Goal: Transaction & Acquisition: Purchase product/service

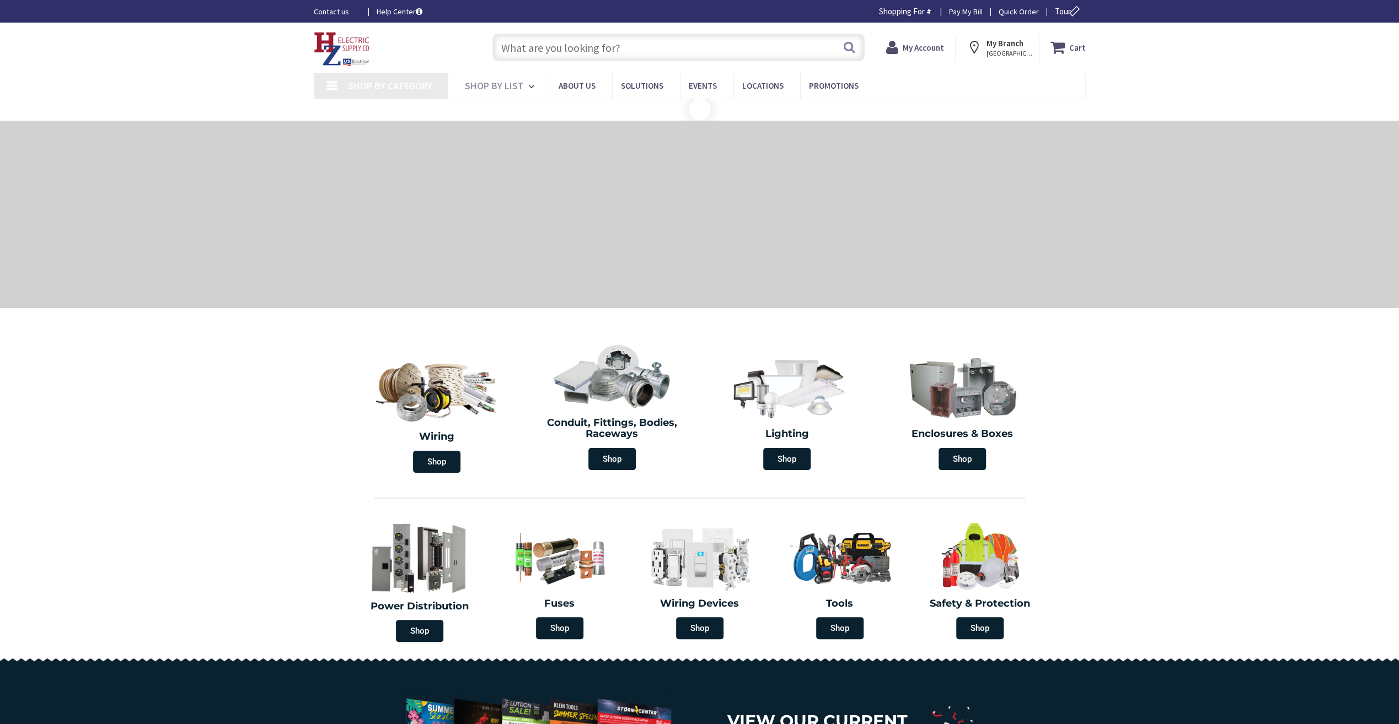
click at [568, 49] on input "text" at bounding box center [678, 48] width 372 height 28
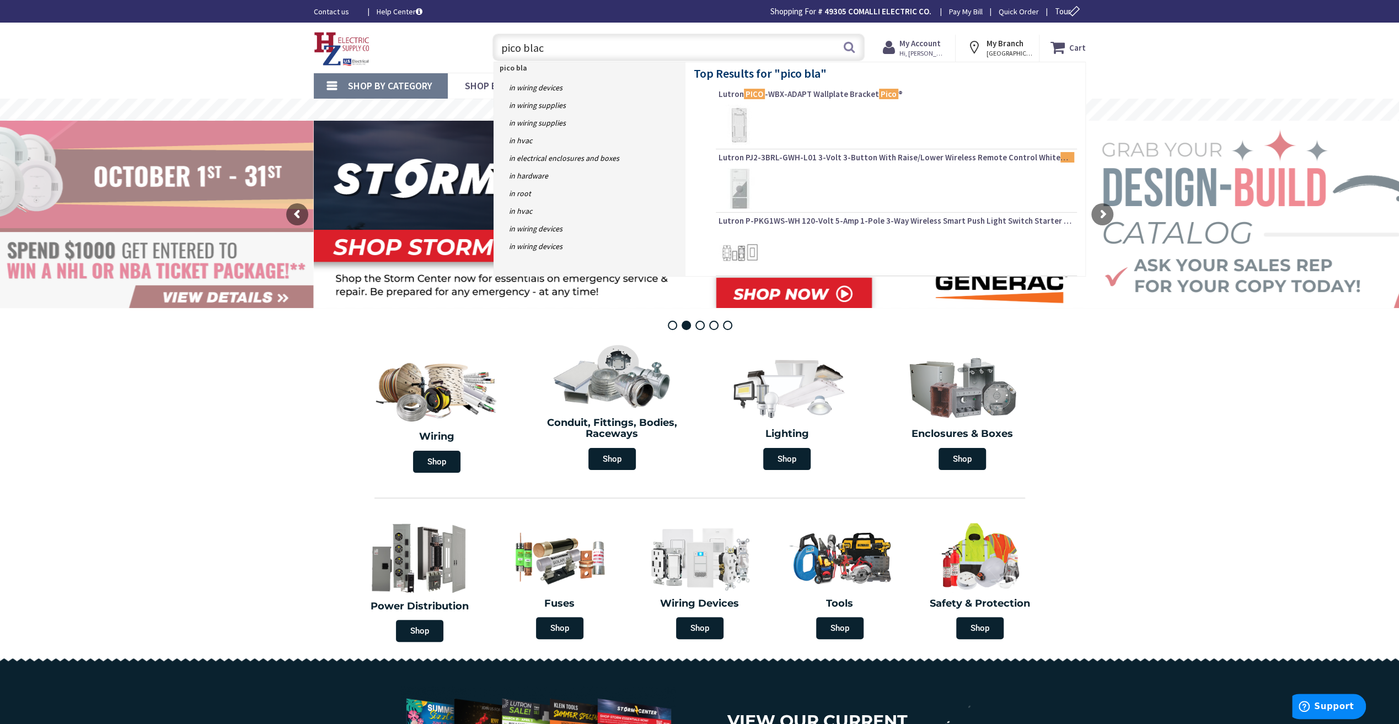
type input "pico black"
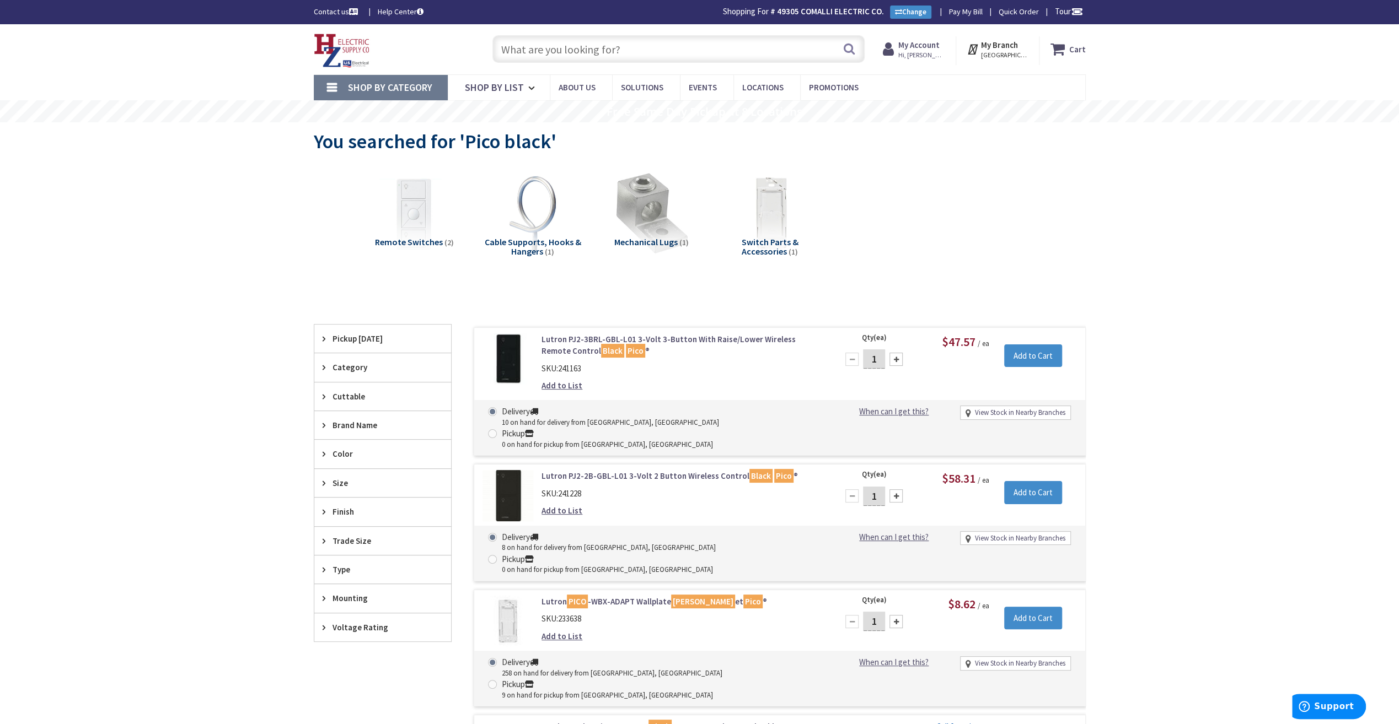
click at [659, 335] on link "Lutron PJ2-3BRL-GBL-L01 3-Volt 3-Button With Raise/Lower Wireless Remote Contro…" at bounding box center [681, 346] width 281 height 24
